Goal: Transaction & Acquisition: Purchase product/service

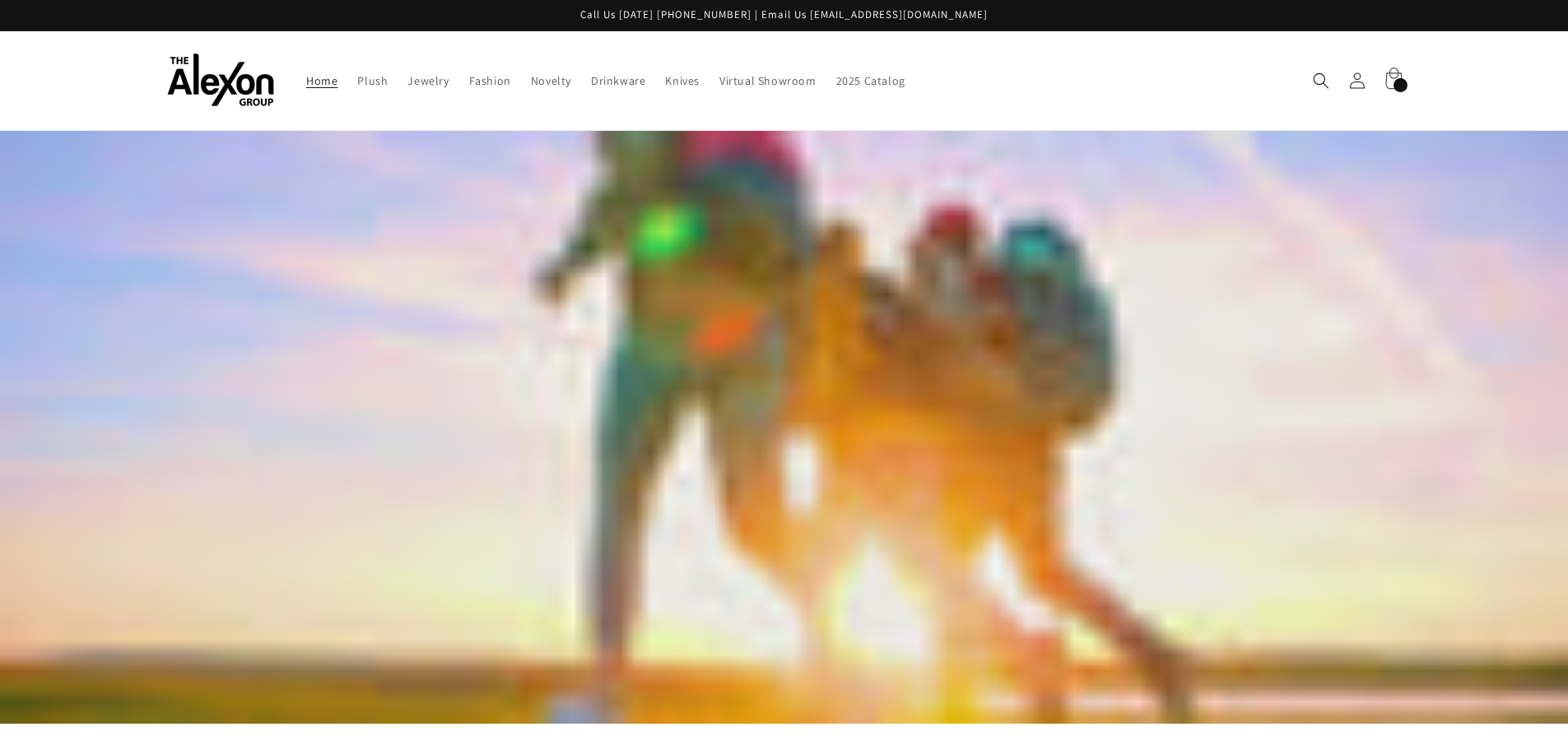
click at [1407, 81] on div "218 items" at bounding box center [1400, 85] width 14 height 14
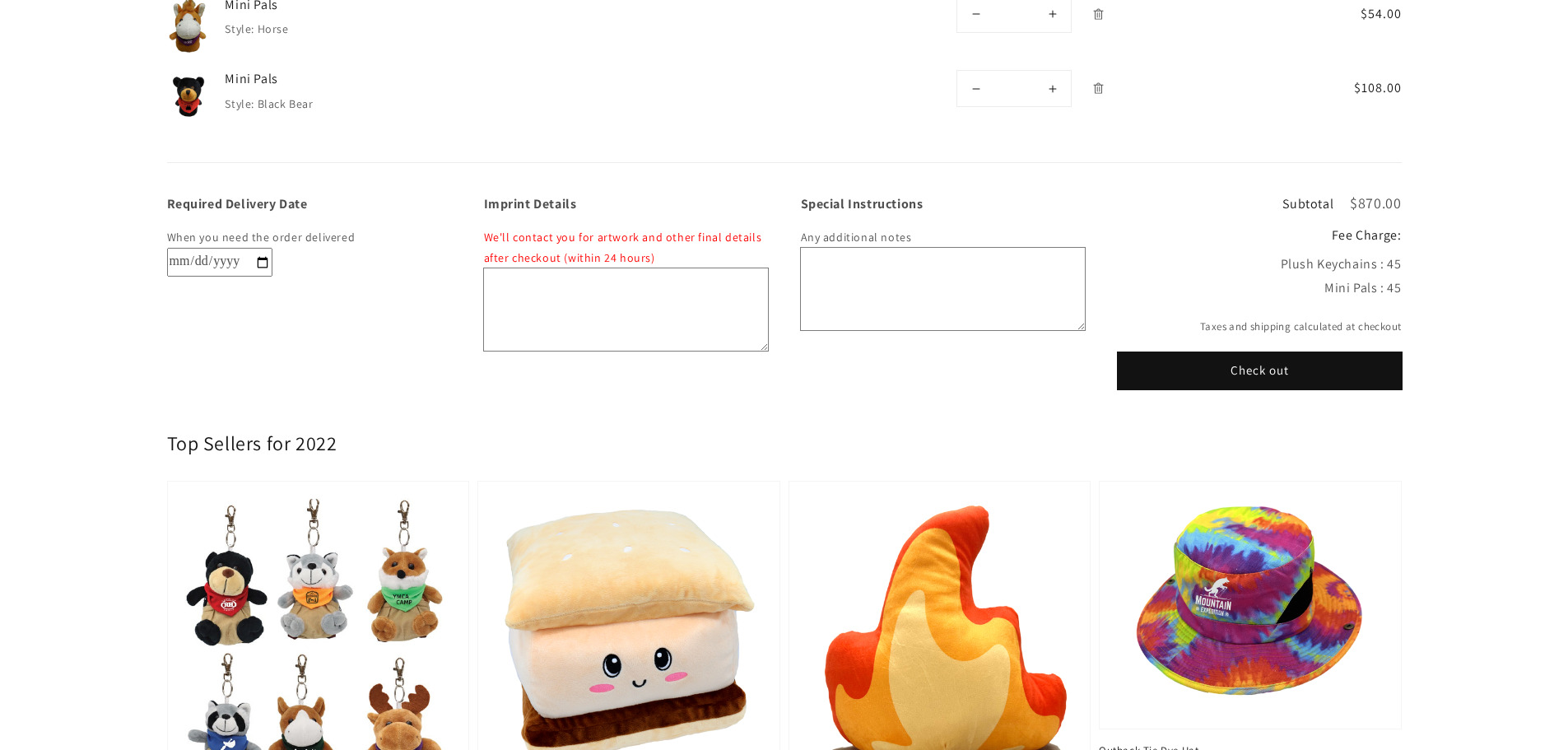
scroll to position [823, 0]
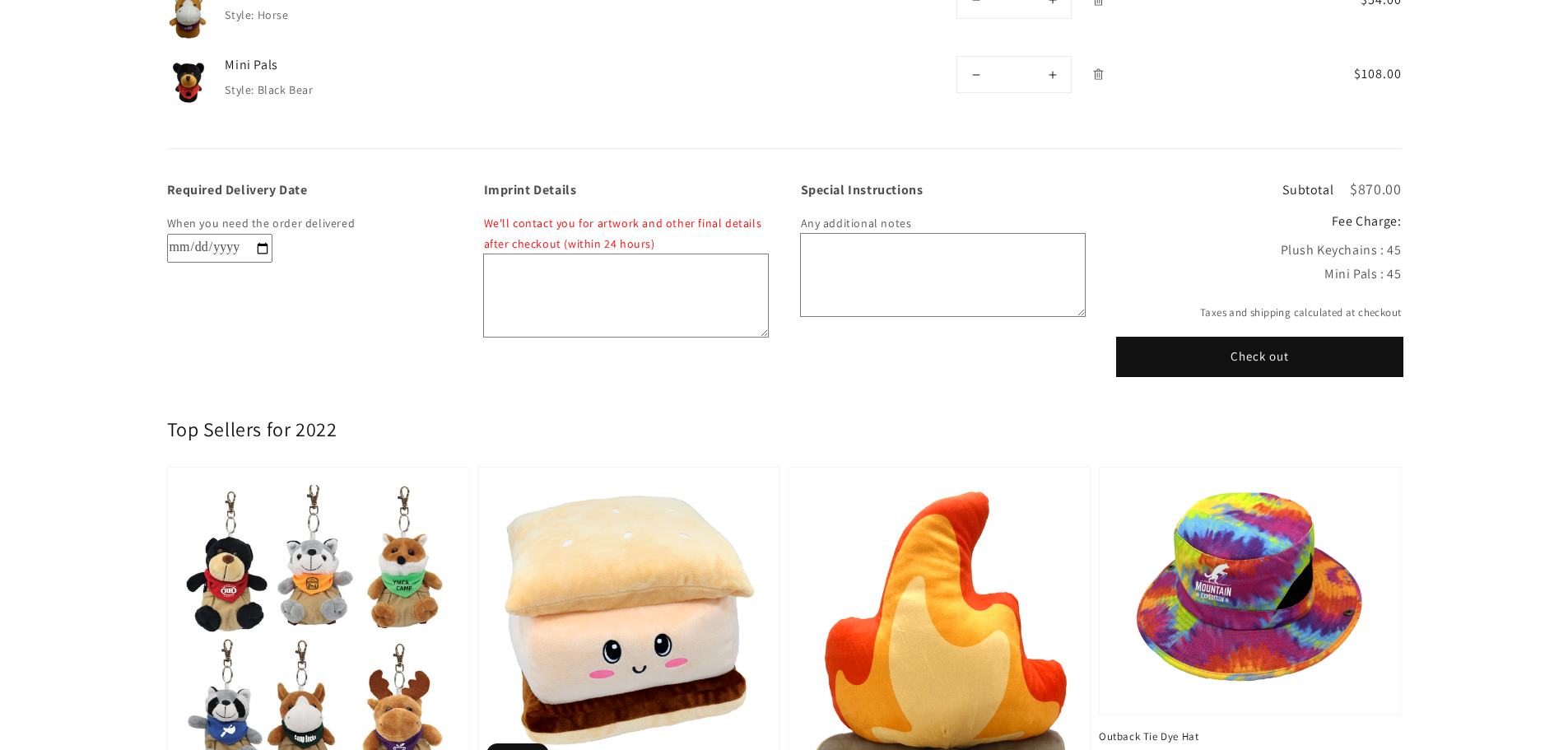
click at [1270, 356] on button "Check out" at bounding box center [1260, 356] width 284 height 37
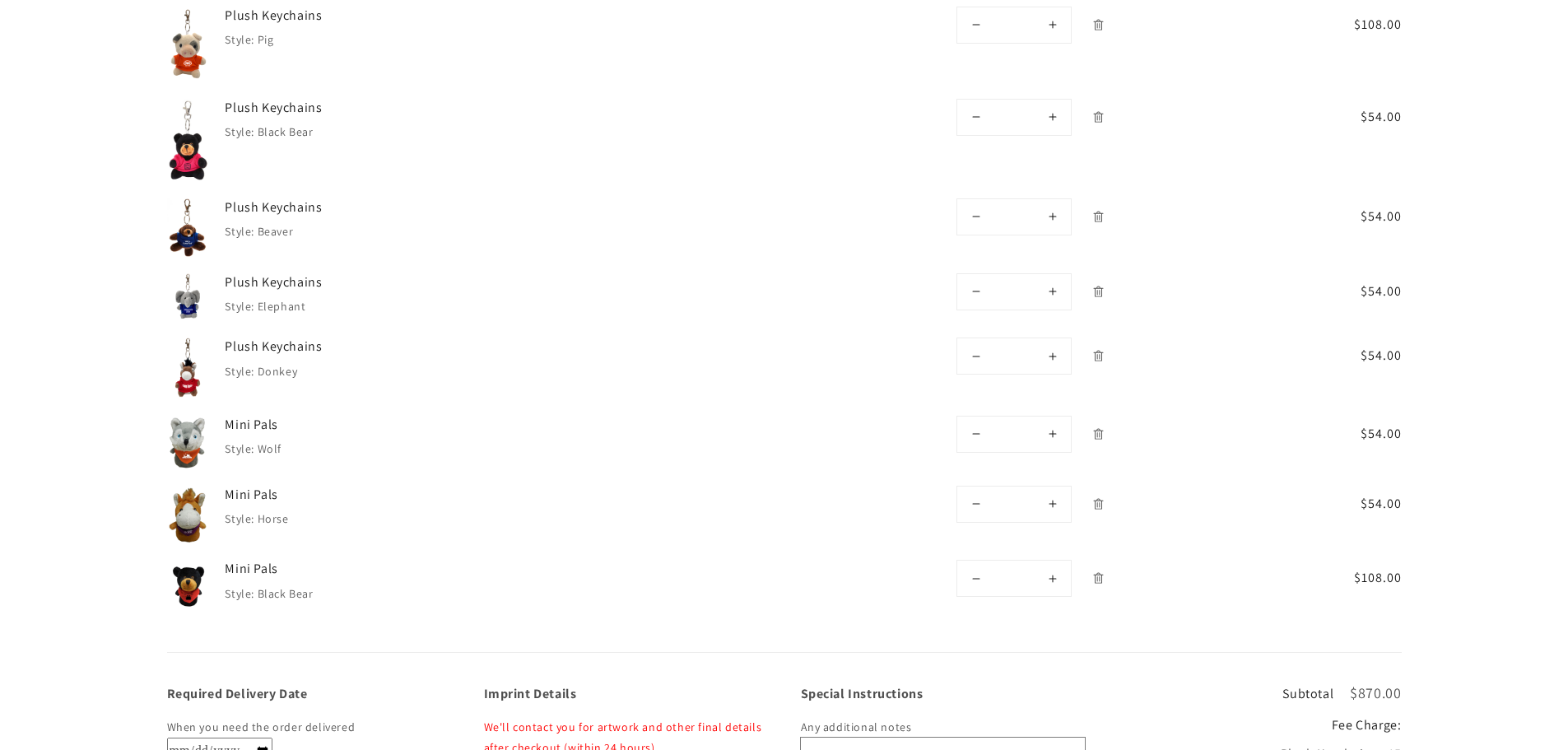
scroll to position [412, 0]
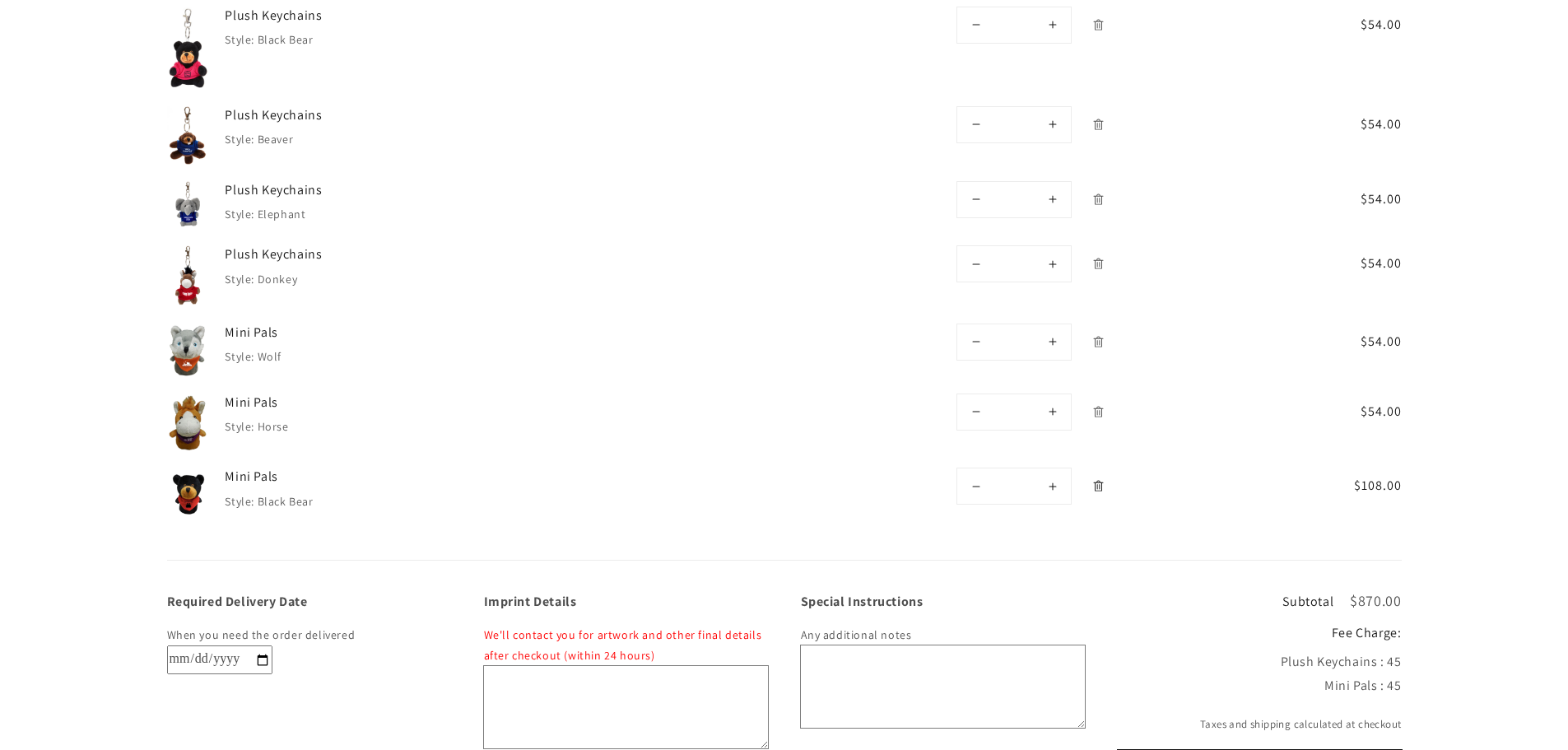
click at [1100, 491] on icon "Remove Mini Pals - Black Bear" at bounding box center [1099, 487] width 13 height 13
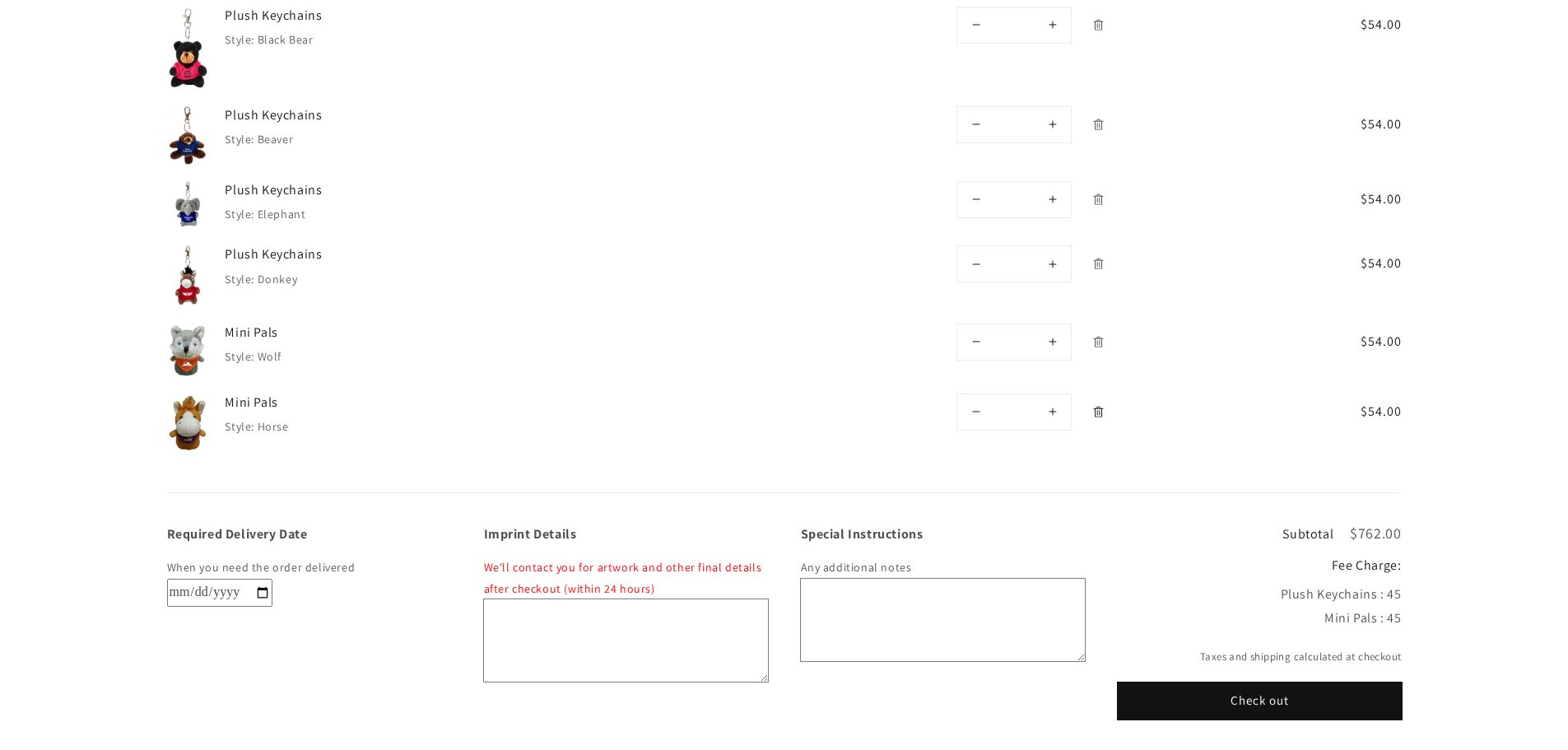
click at [1097, 409] on icon "Remove Mini Pals - Horse" at bounding box center [1099, 412] width 13 height 13
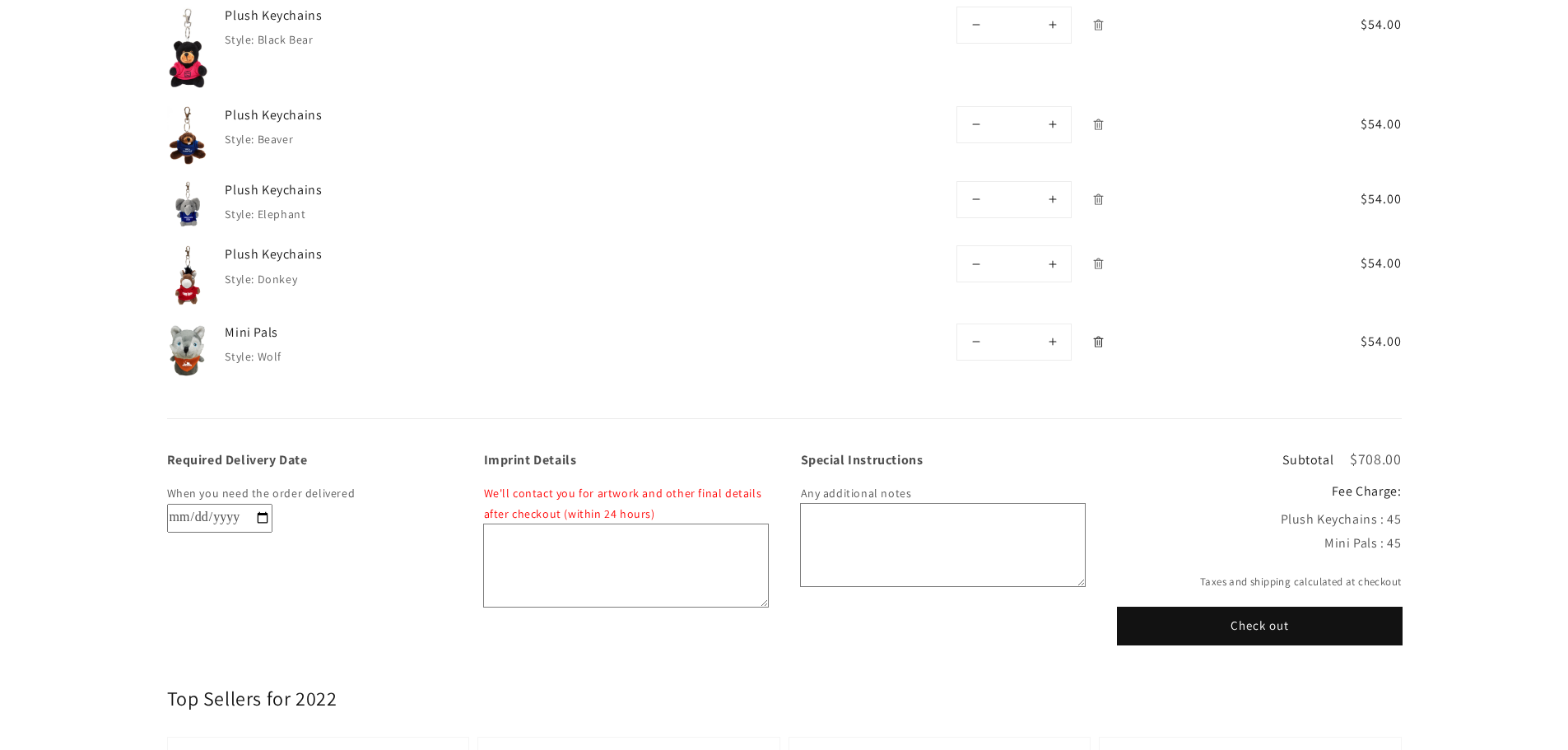
click at [1097, 348] on link "Remove Mini Pals - Wolf" at bounding box center [1099, 343] width 29 height 29
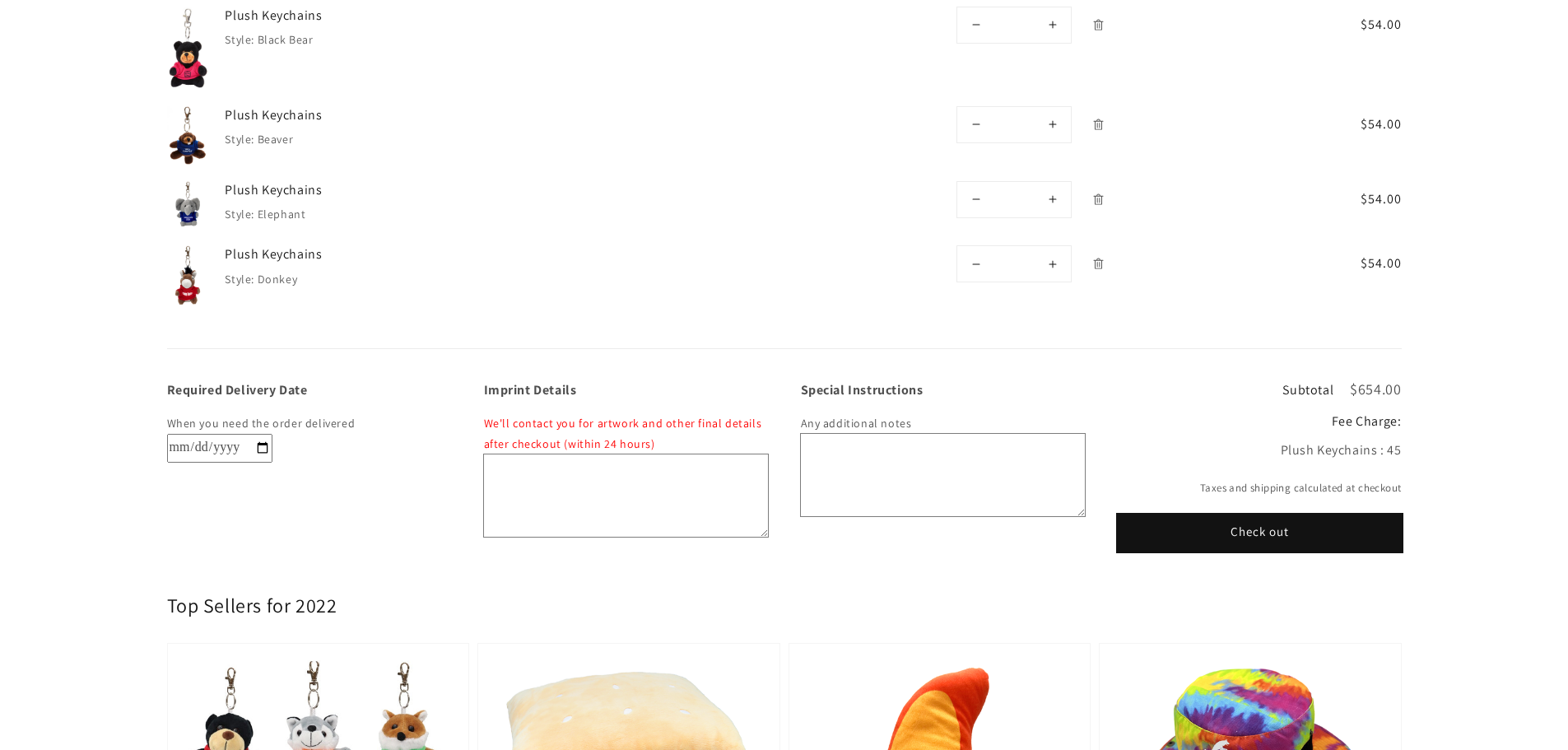
click at [1296, 533] on button "Check out" at bounding box center [1260, 533] width 284 height 37
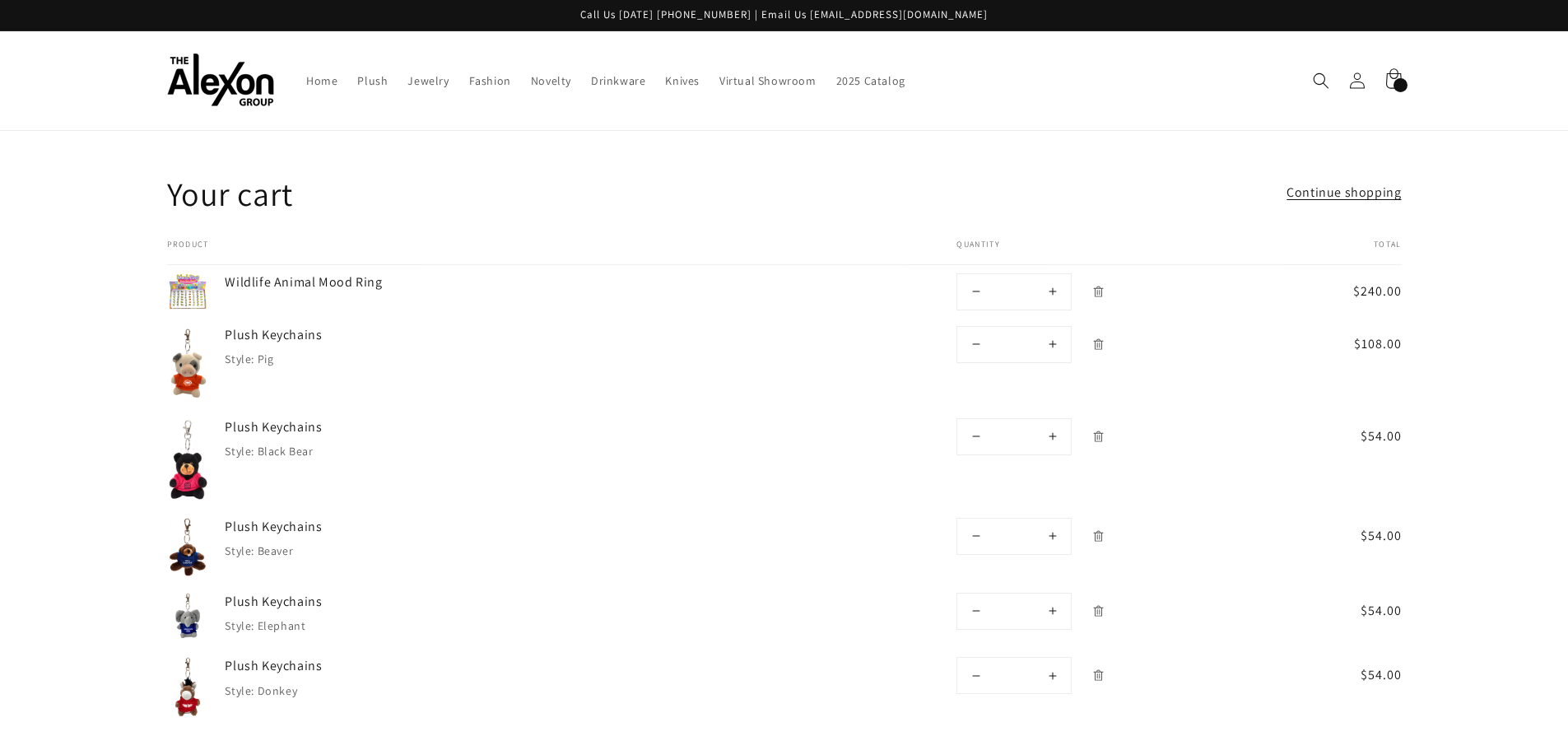
scroll to position [511, 0]
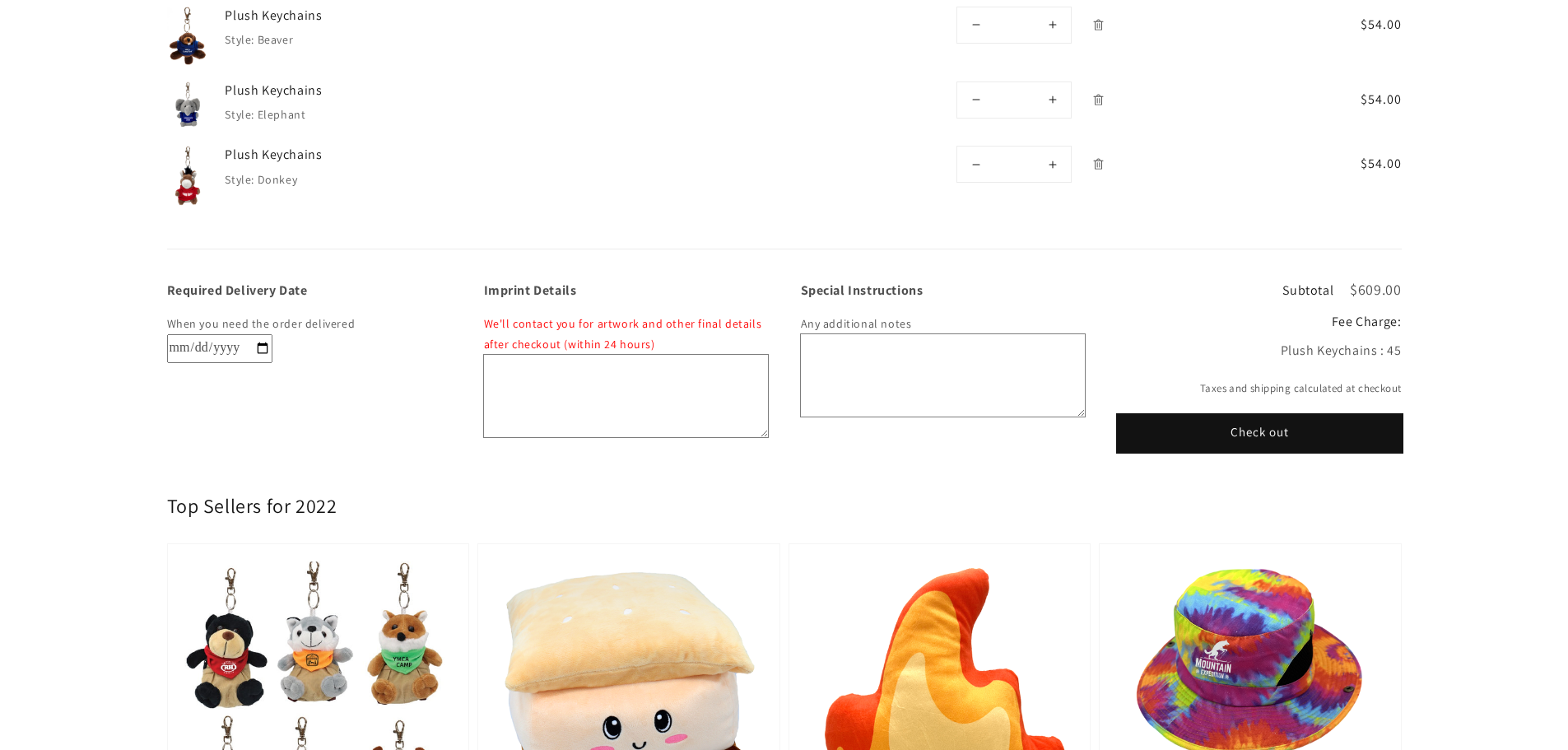
click at [1259, 439] on button "Check out" at bounding box center [1260, 433] width 284 height 37
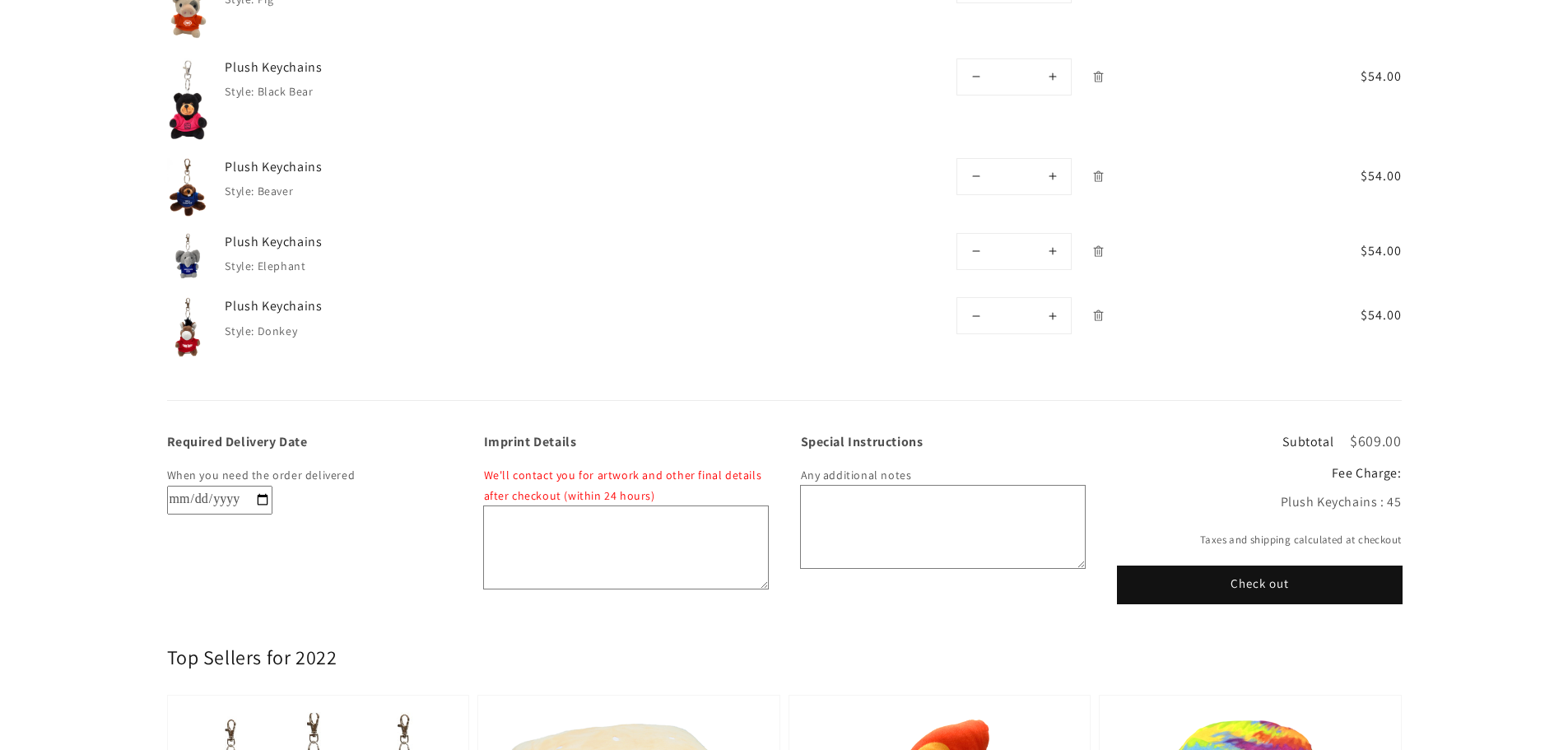
scroll to position [412, 0]
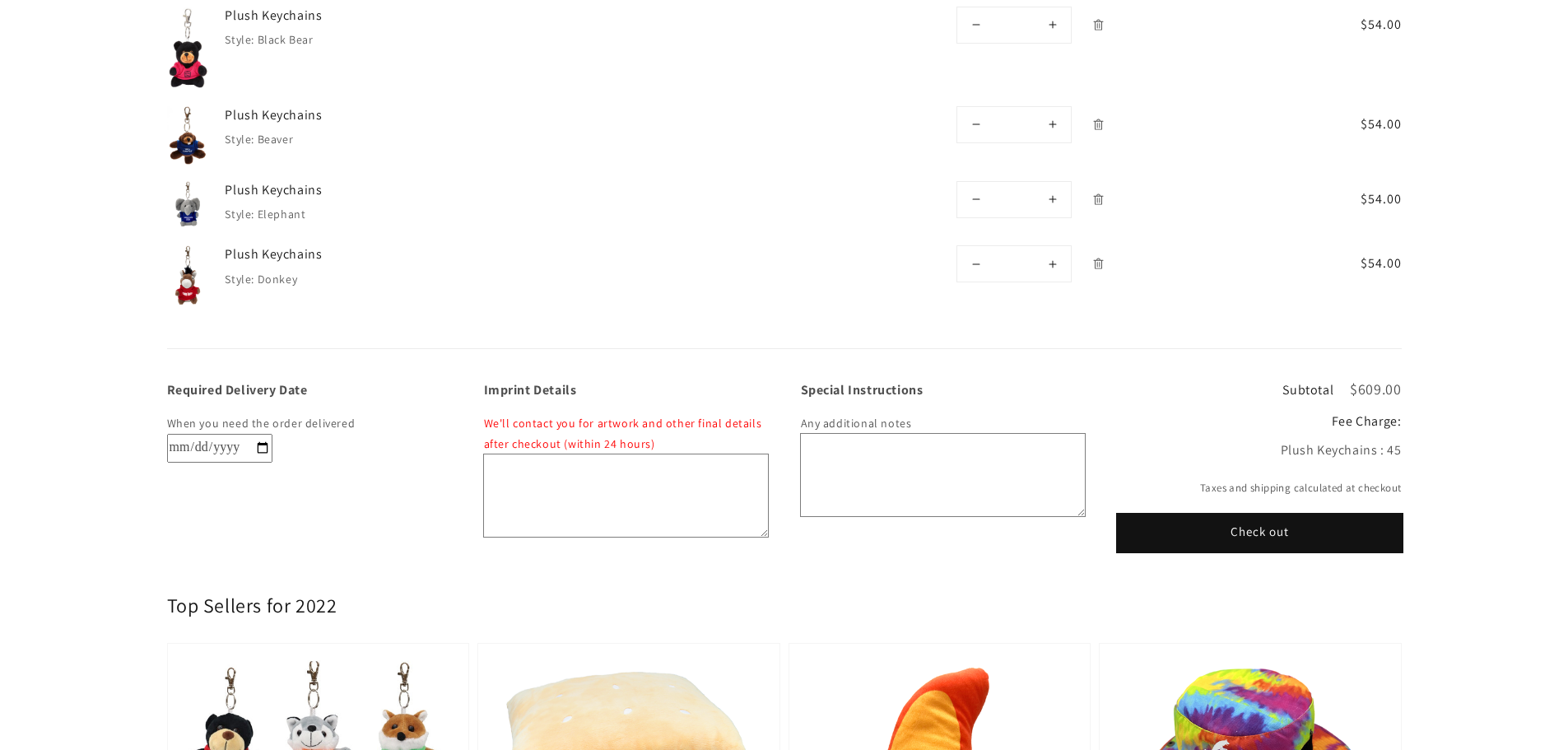
click at [1248, 532] on button "Check out" at bounding box center [1260, 533] width 284 height 37
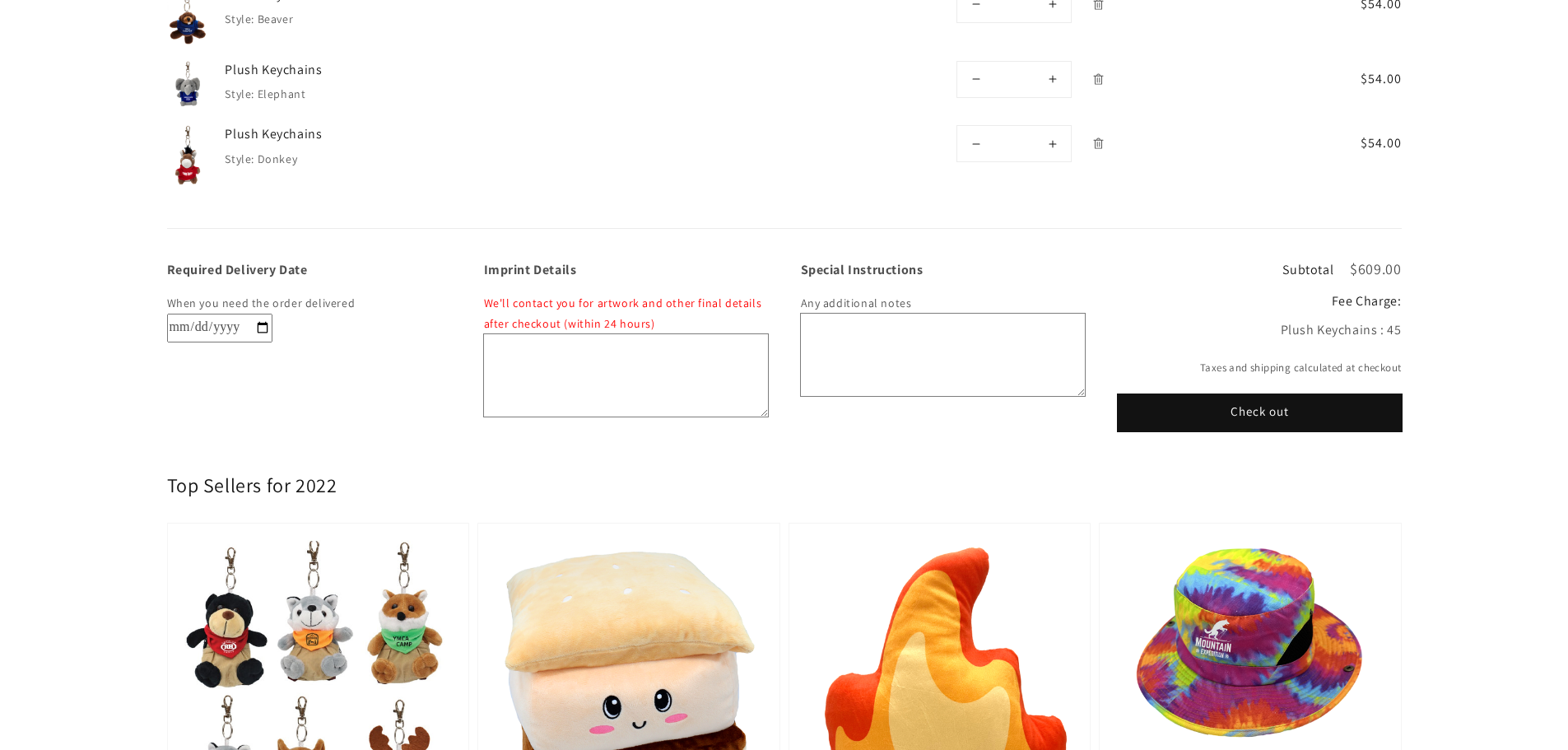
scroll to position [576, 0]
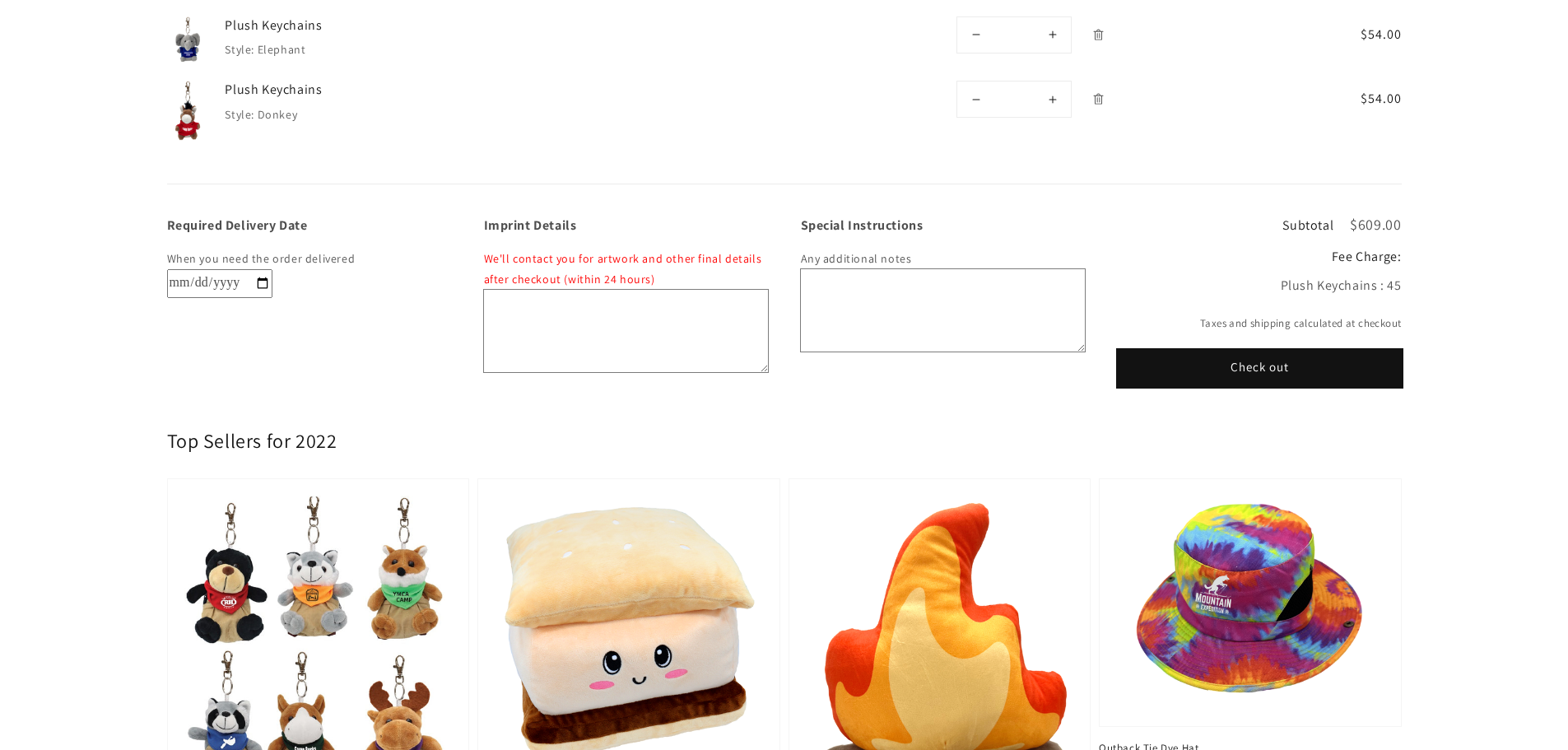
click at [1251, 370] on button "Check out" at bounding box center [1260, 368] width 284 height 37
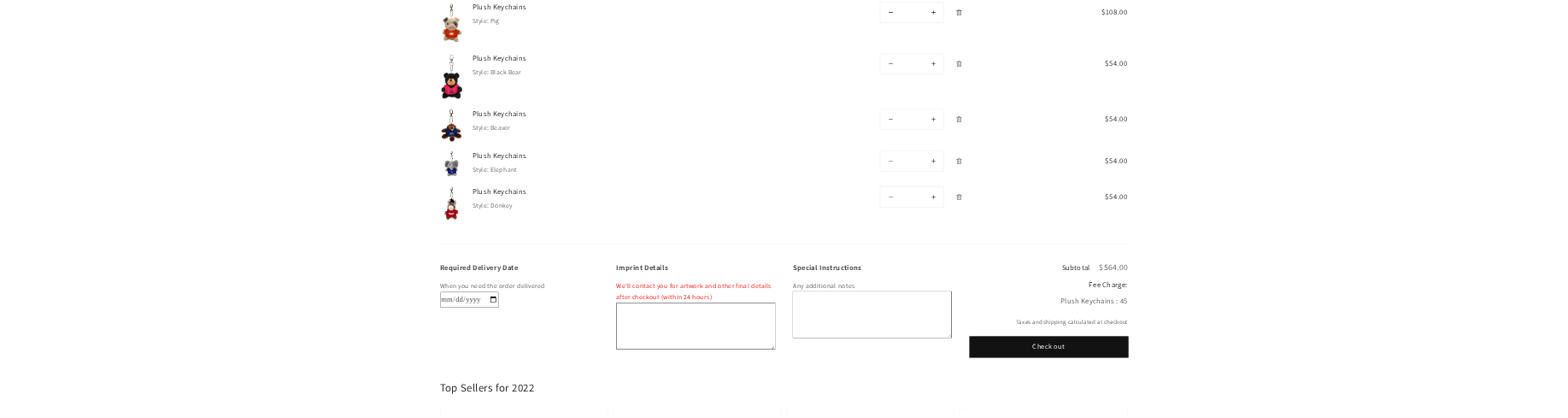
scroll to position [513, 0]
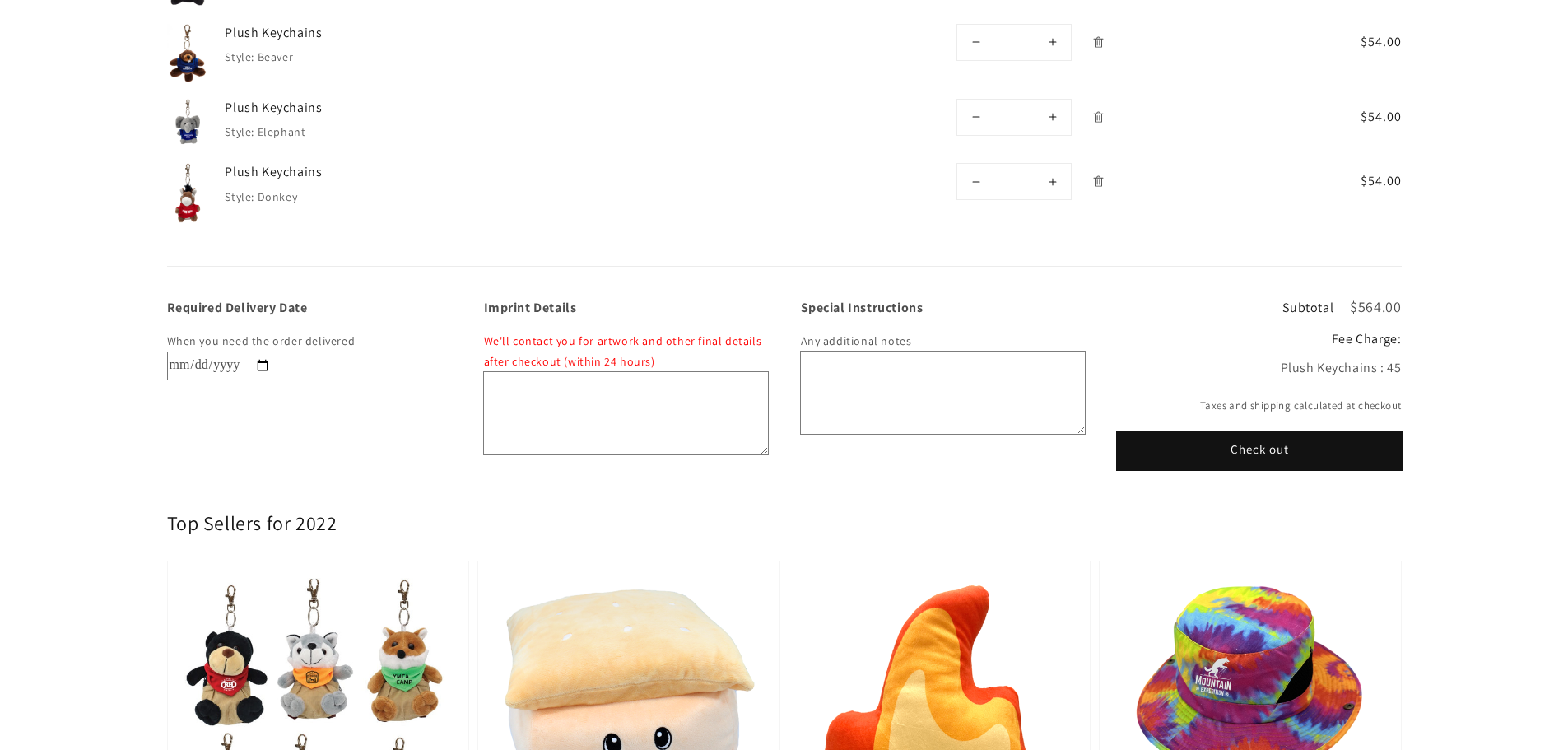
click at [1240, 454] on button "Check out" at bounding box center [1260, 450] width 284 height 37
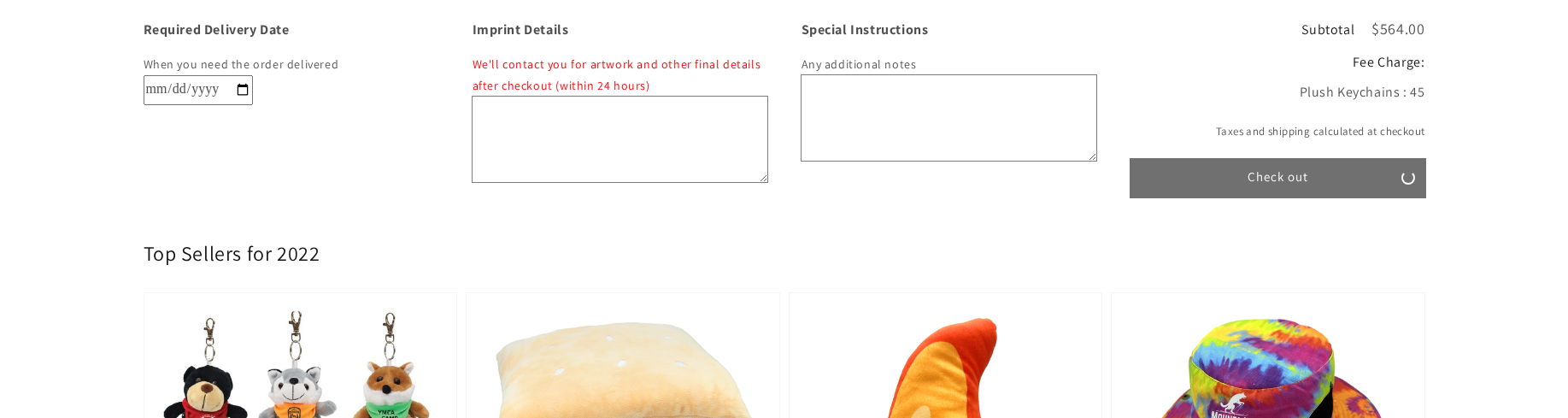
scroll to position [854, 0]
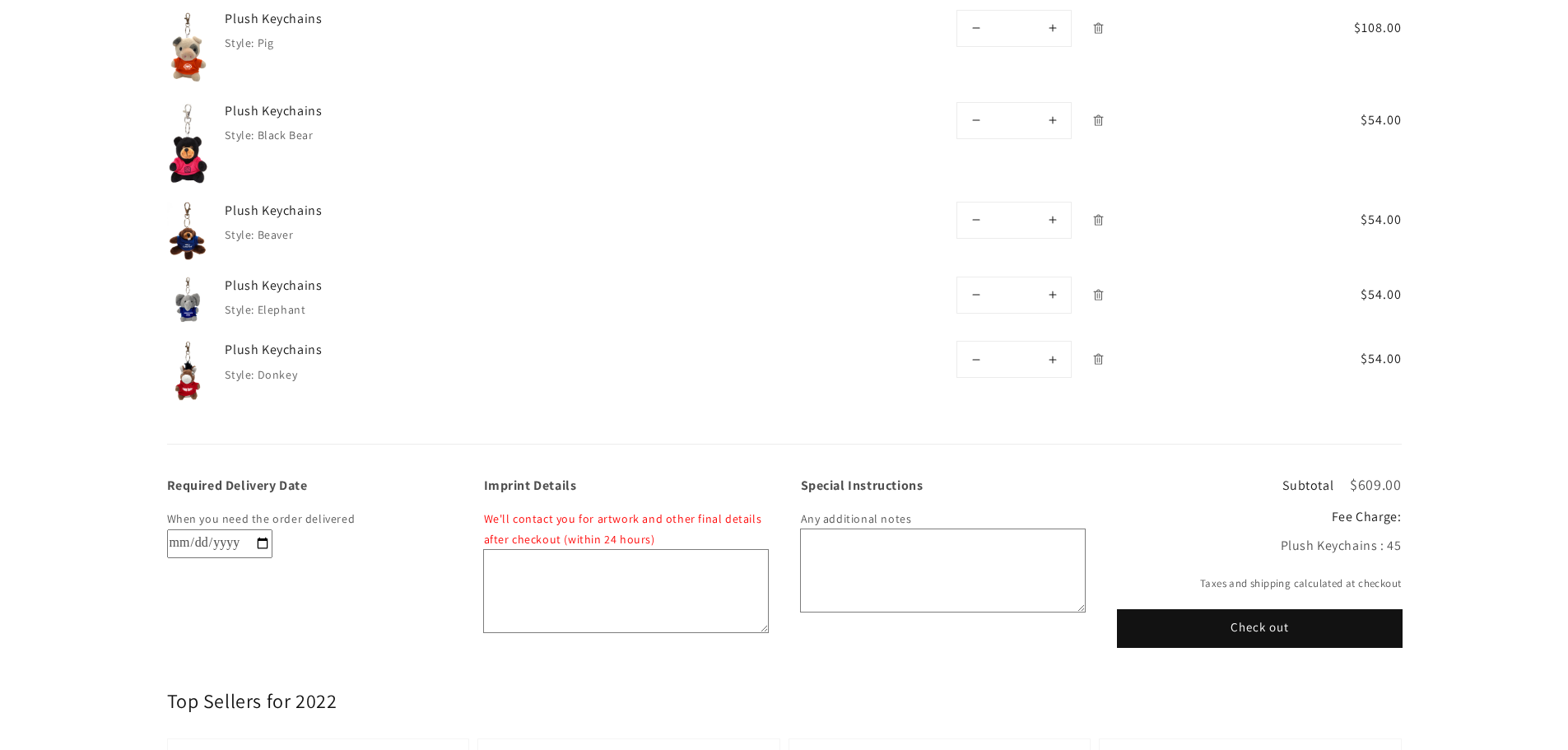
scroll to position [329, 0]
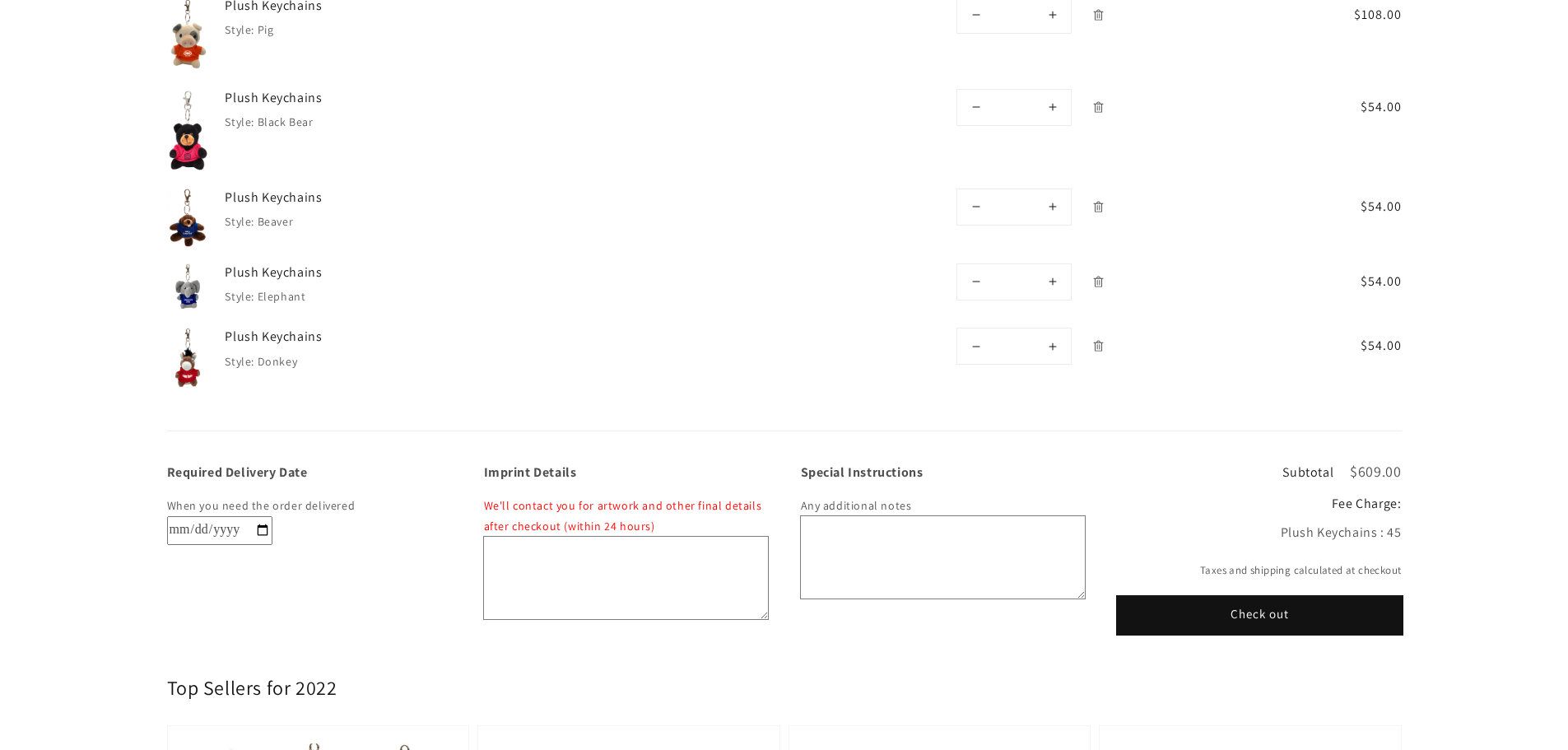
click at [1270, 402] on button "Check out" at bounding box center [1260, 615] width 284 height 37
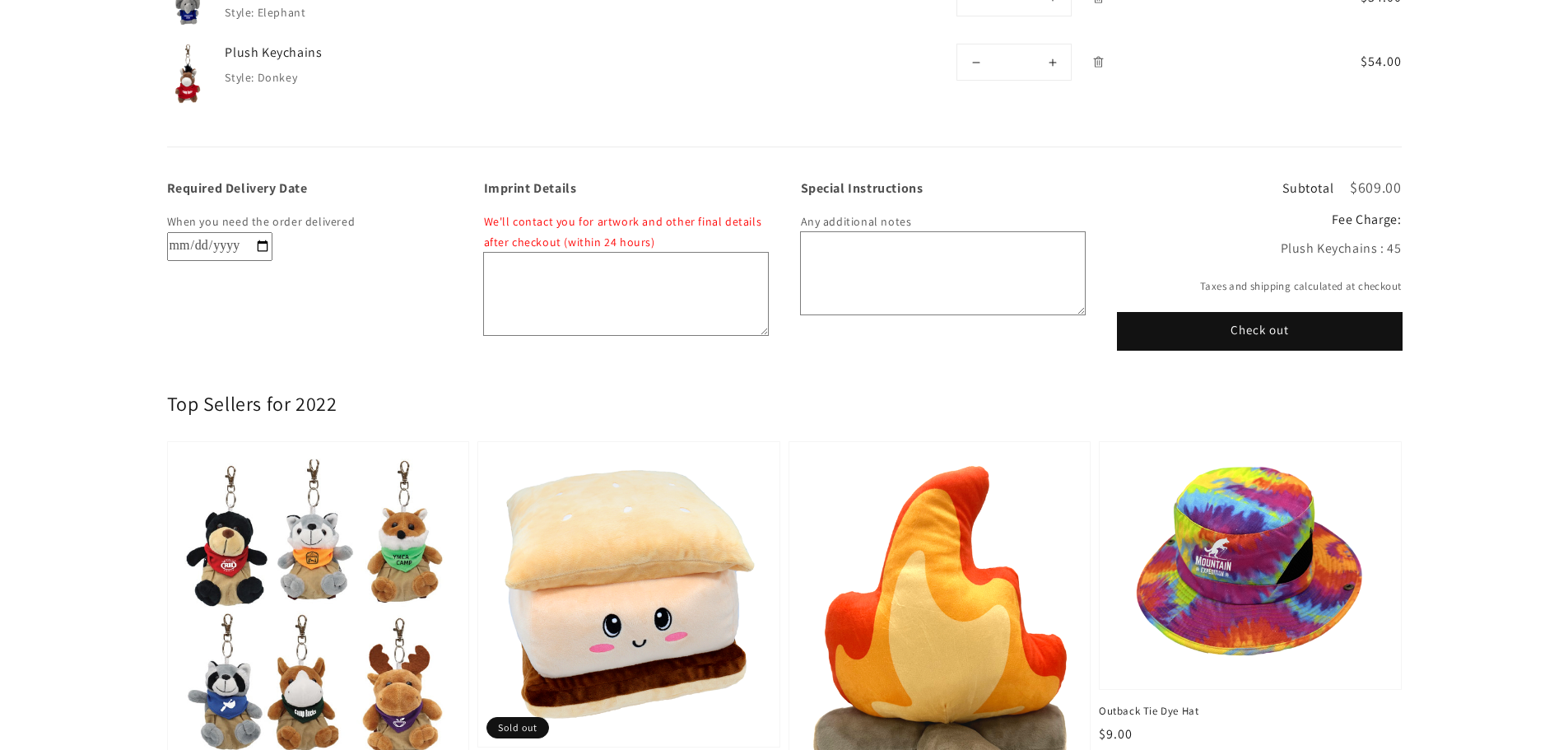
scroll to position [675, 0]
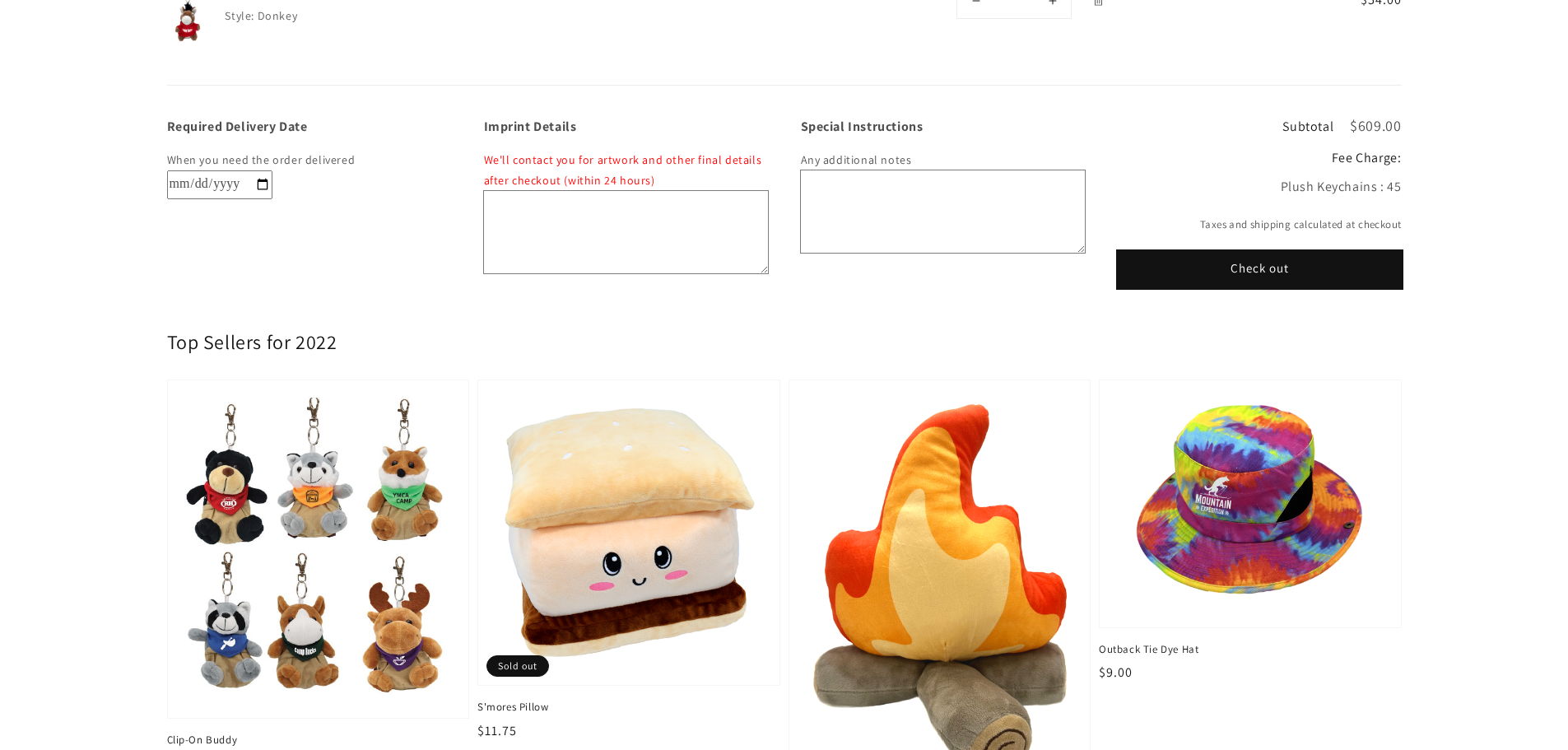
click at [1256, 267] on button "Check out" at bounding box center [1260, 270] width 284 height 37
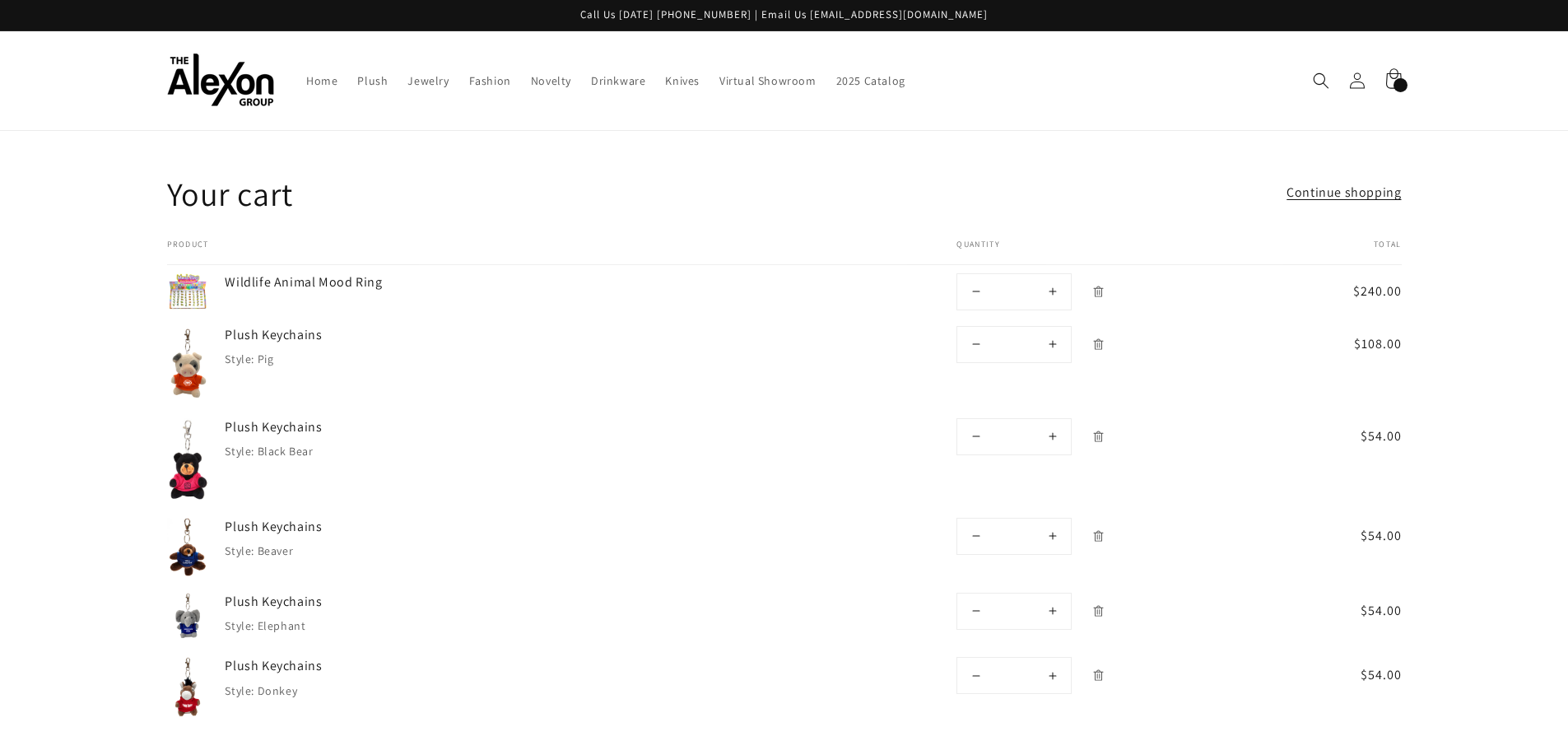
scroll to position [675, 0]
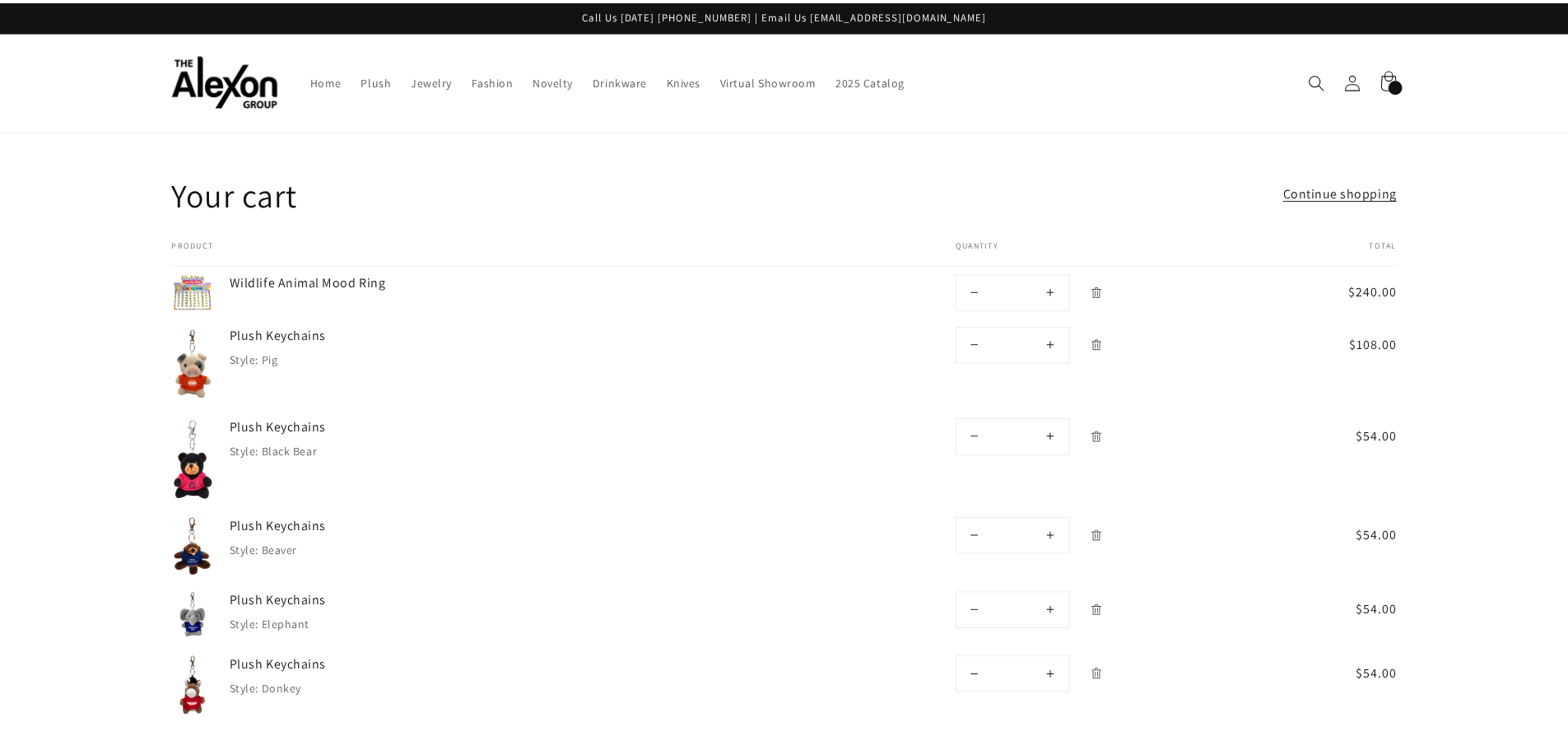
scroll to position [631, 0]
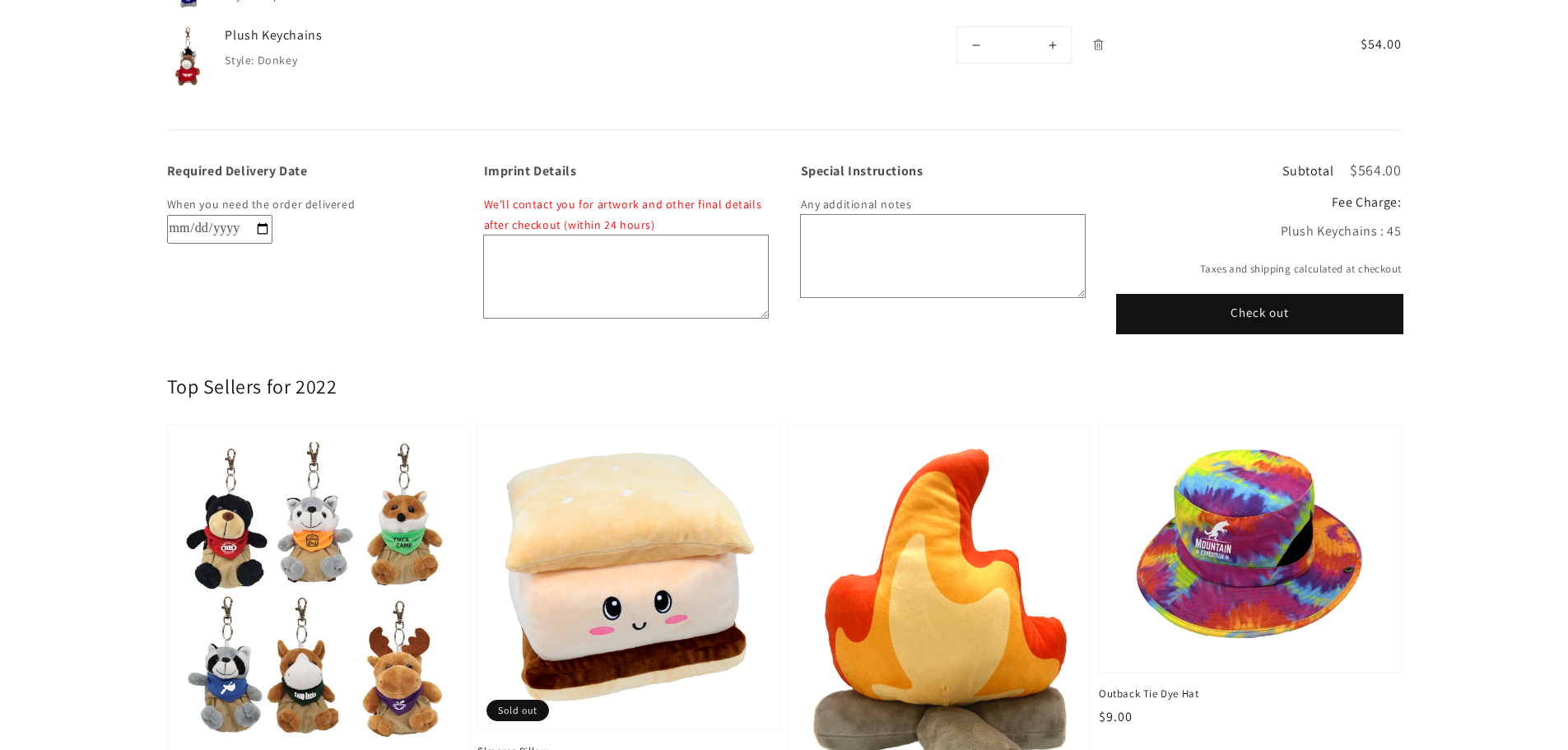
click at [1263, 325] on button "Check out" at bounding box center [1260, 313] width 284 height 37
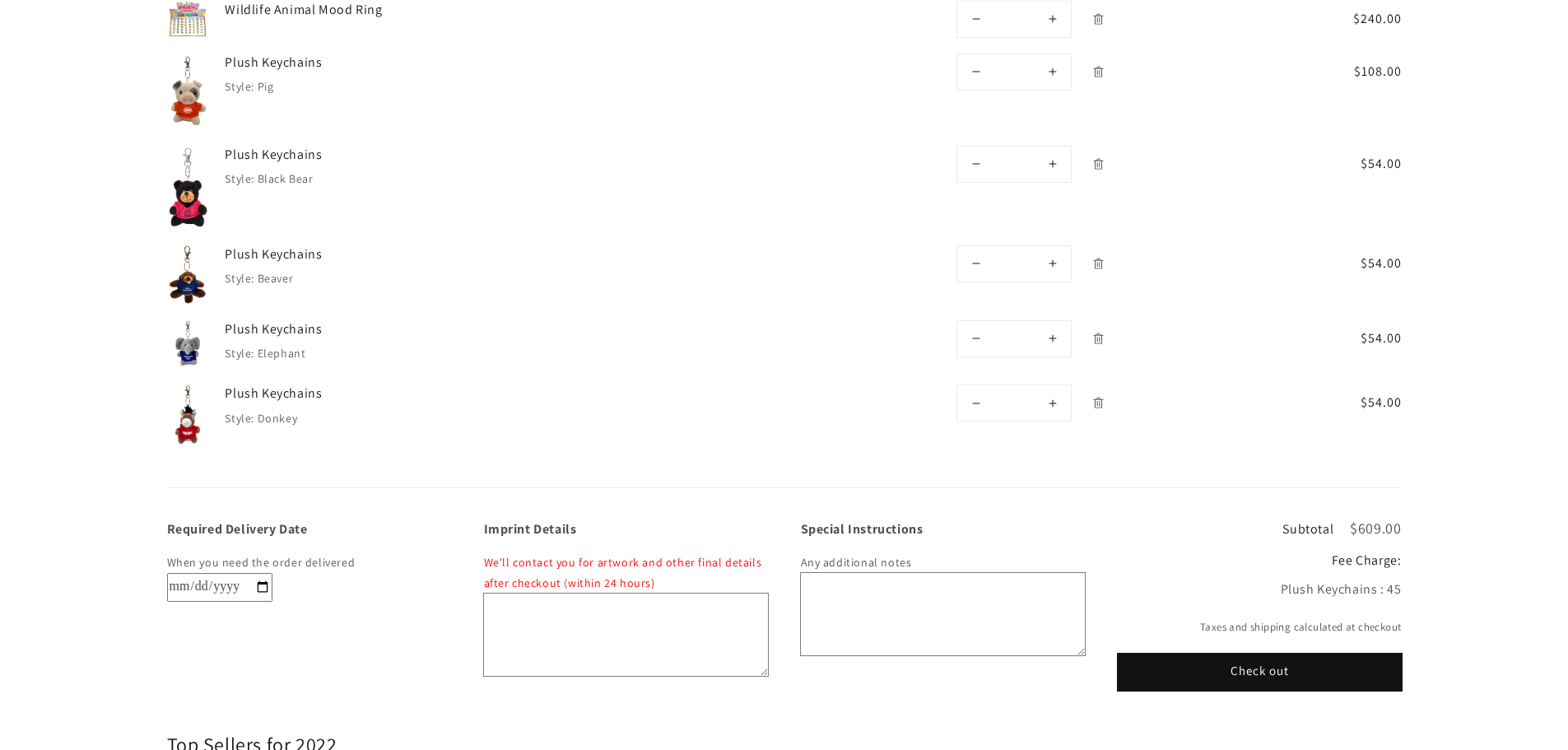
scroll to position [412, 0]
